Goal: Information Seeking & Learning: Learn about a topic

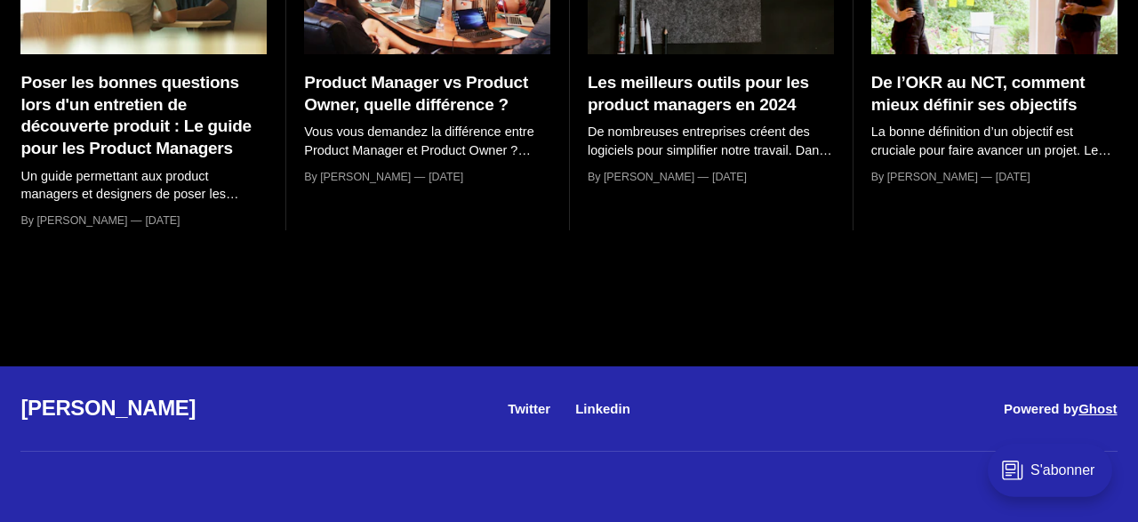
scroll to position [7282, 0]
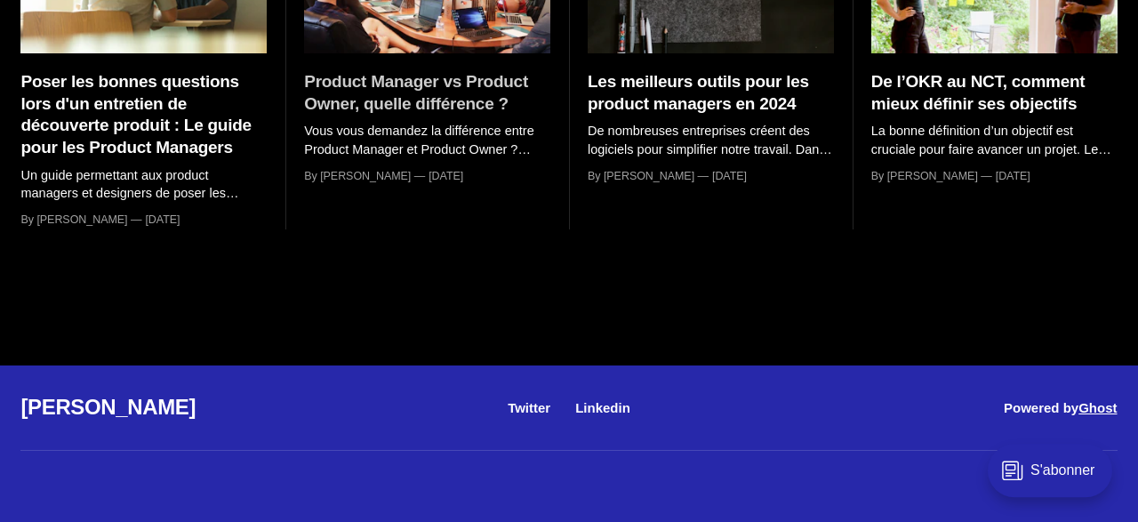
click at [463, 115] on h3 "Product Manager vs Product Owner, quelle différence ?" at bounding box center [427, 93] width 246 height 44
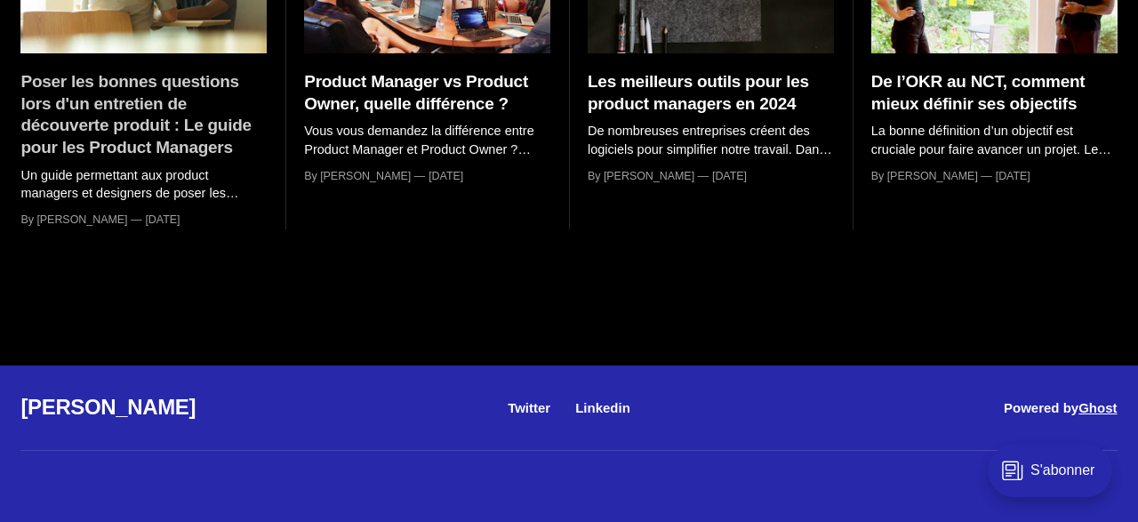
scroll to position [7435, 0]
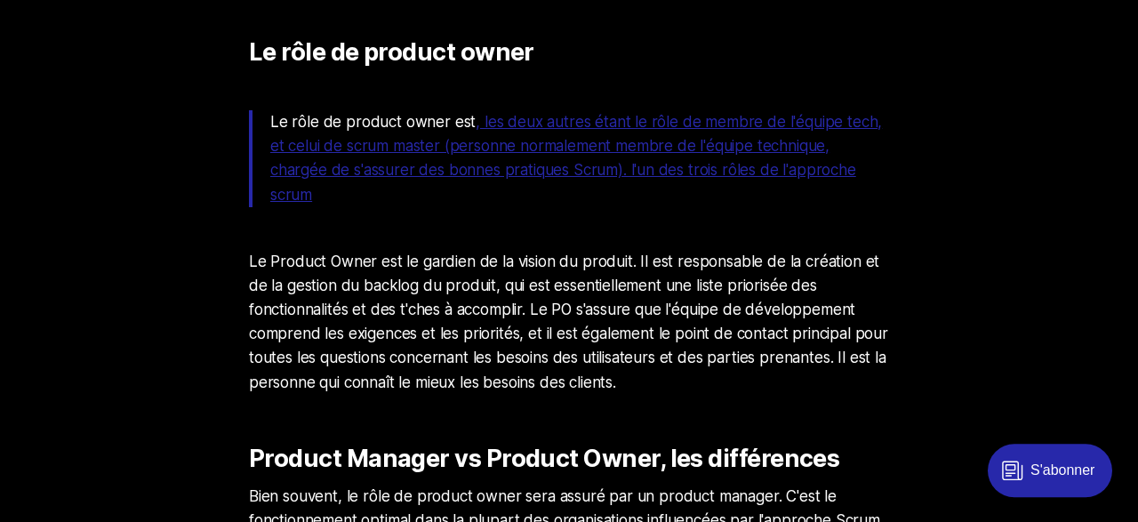
scroll to position [2227, 0]
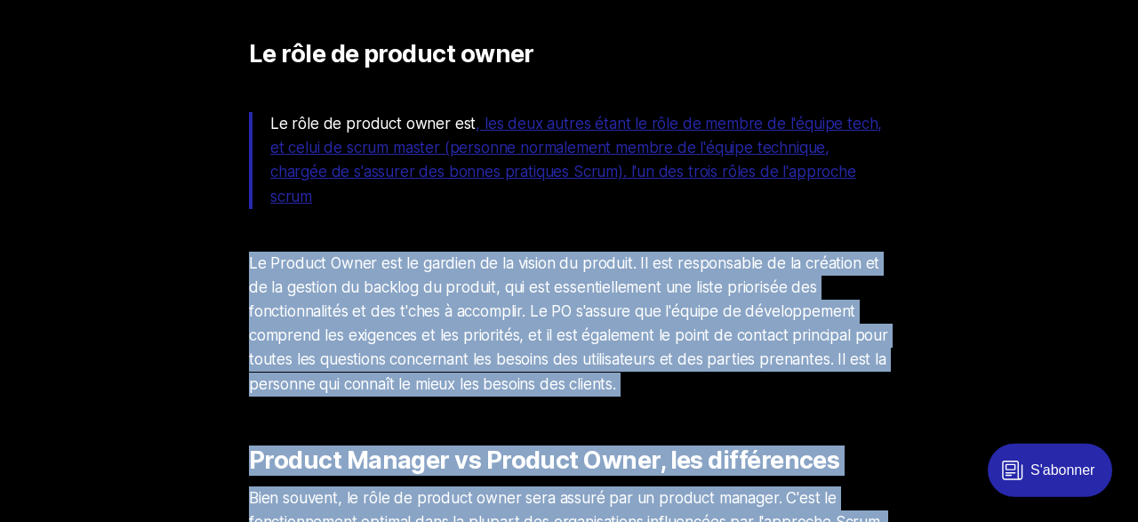
drag, startPoint x: 189, startPoint y: 110, endPoint x: 328, endPoint y: 224, distance: 179.3
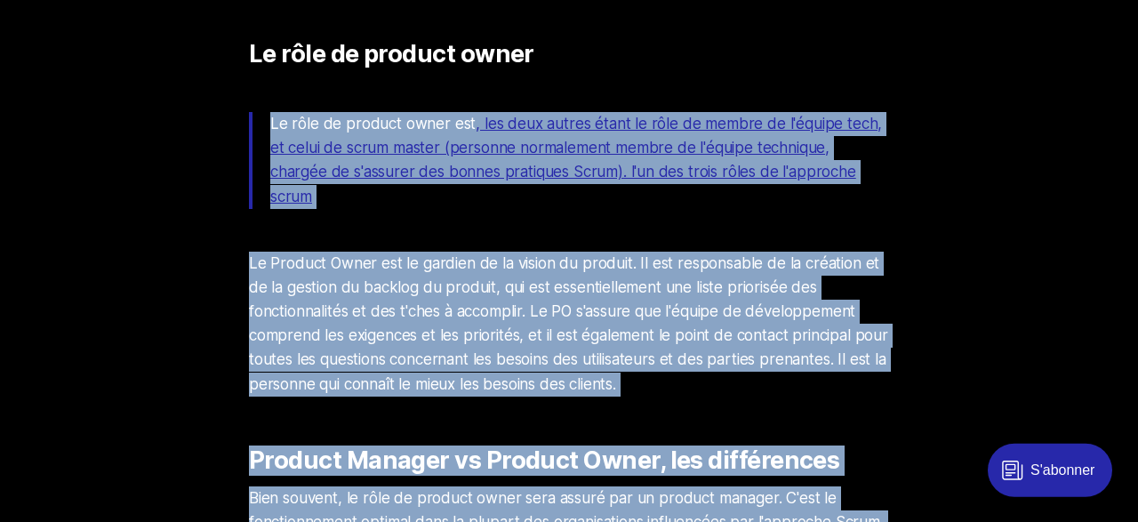
drag, startPoint x: 241, startPoint y: 48, endPoint x: 254, endPoint y: 121, distance: 74.1
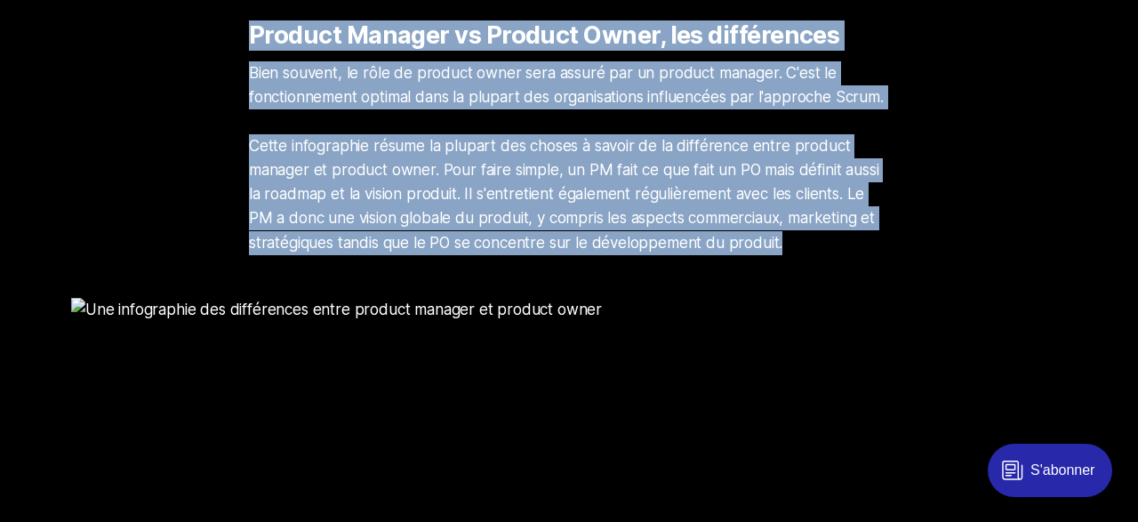
scroll to position [2652, 0]
